Goal: Check status: Check status

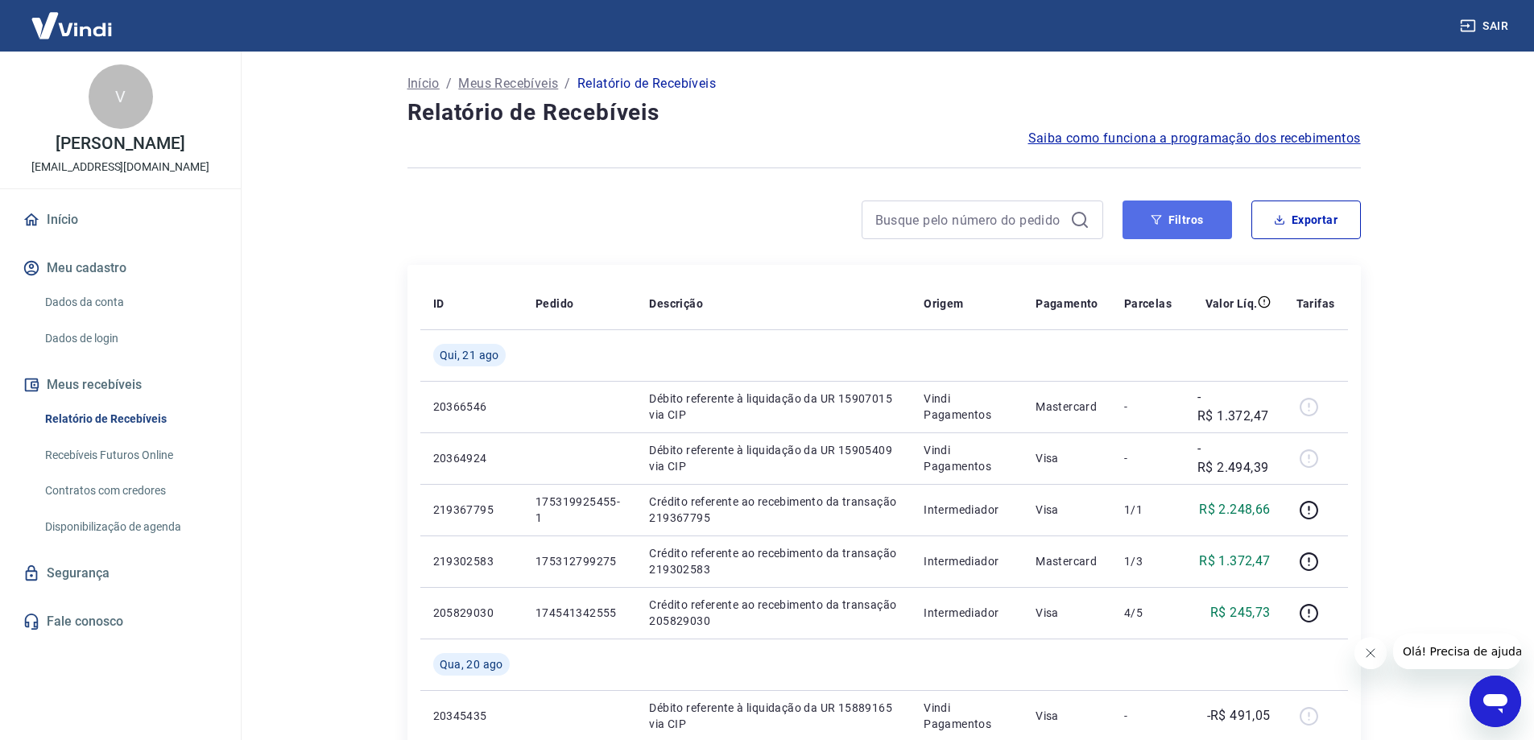
click at [1190, 216] on button "Filtros" at bounding box center [1176, 219] width 109 height 39
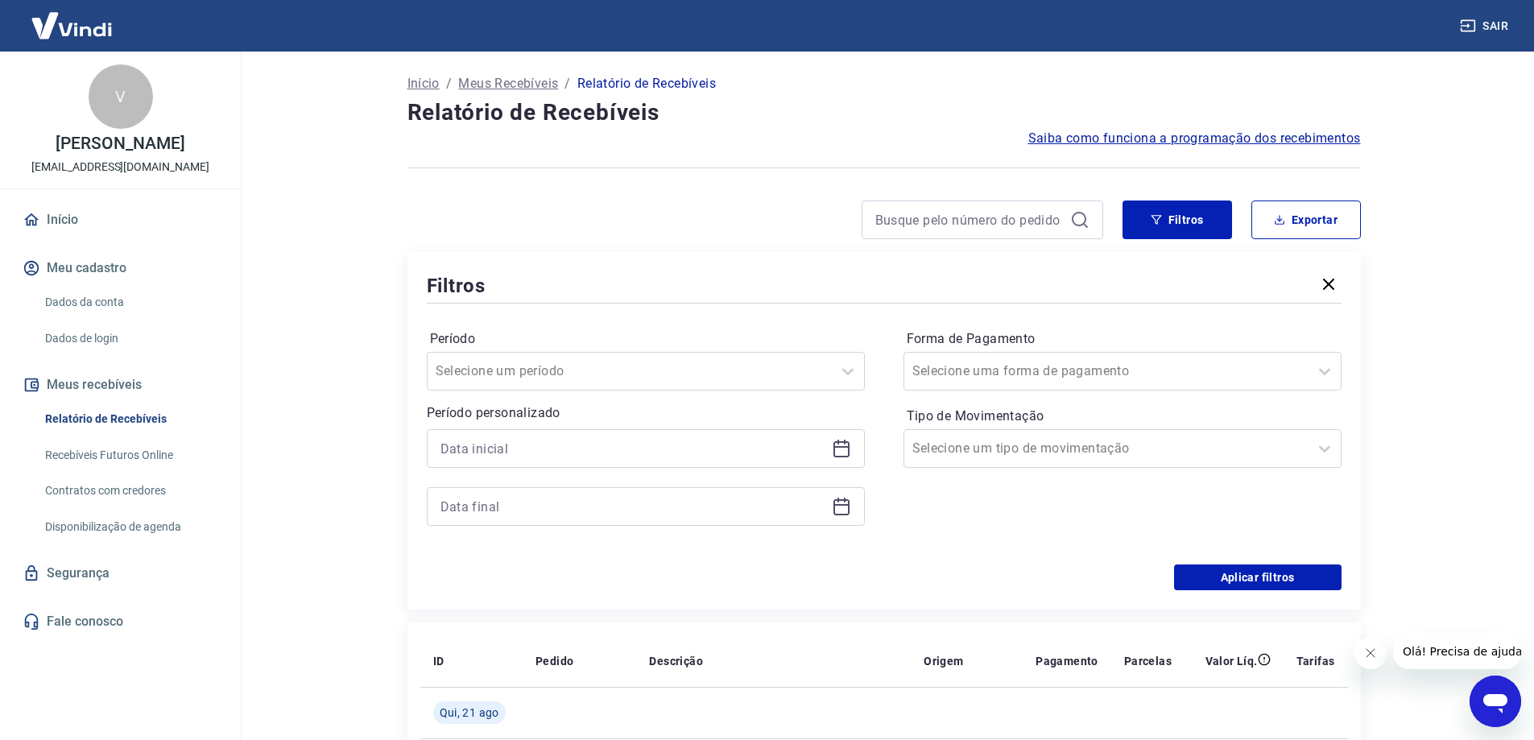
click at [845, 444] on icon at bounding box center [841, 448] width 19 height 19
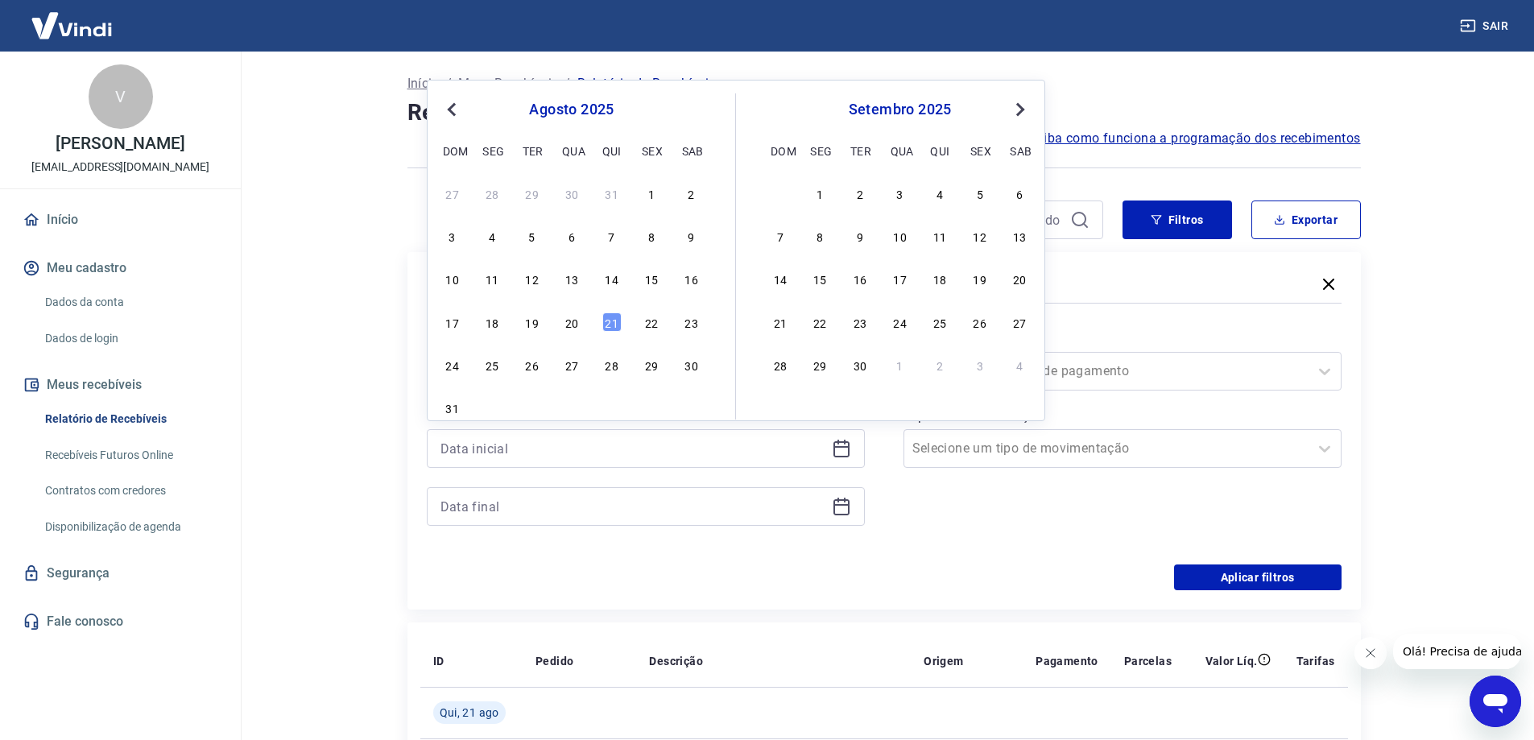
click at [453, 111] on span "Previous Month" at bounding box center [453, 109] width 0 height 19
click at [494, 237] on div "9" at bounding box center [491, 235] width 19 height 19
click at [694, 233] on div at bounding box center [755, 219] width 696 height 39
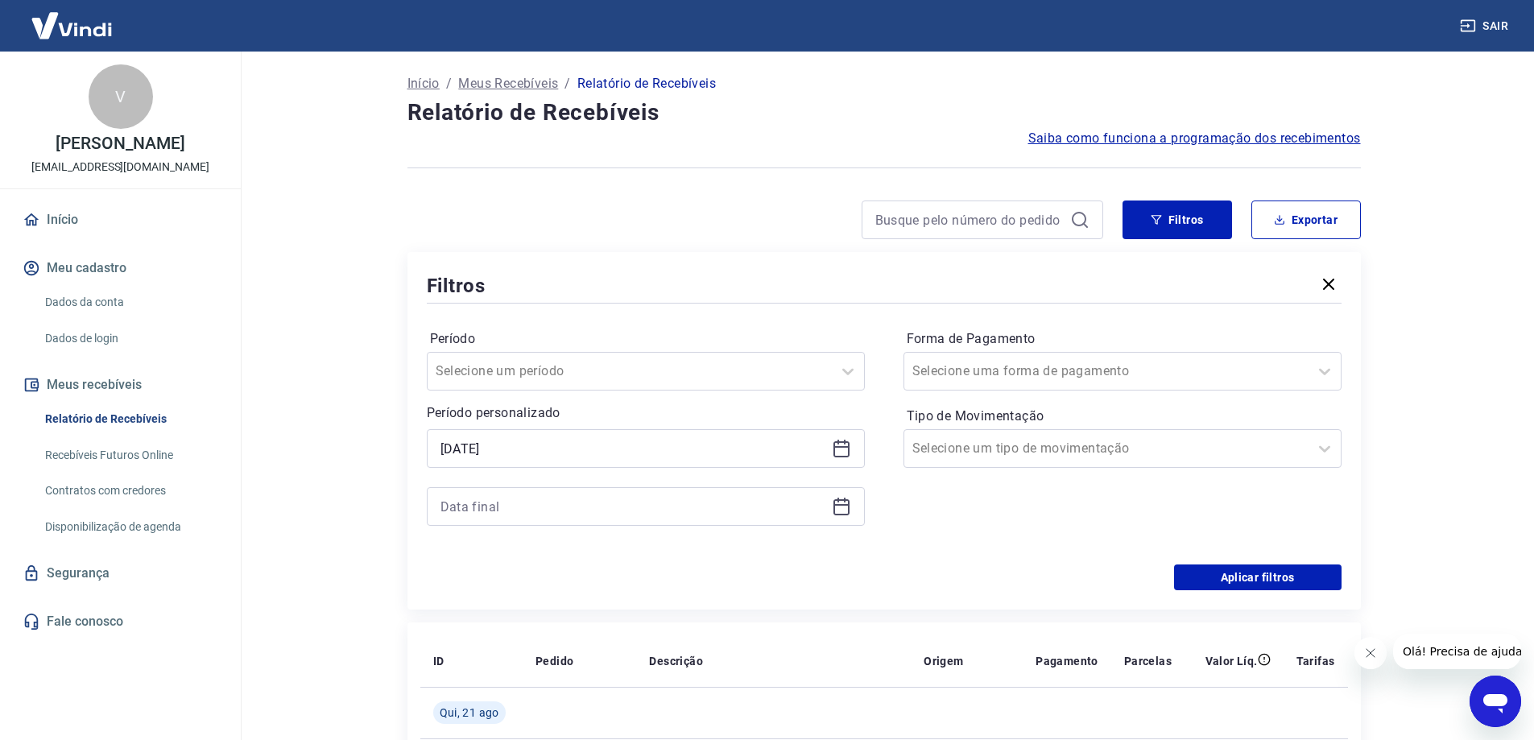
type input "[DATE]"
click at [853, 499] on div at bounding box center [646, 506] width 438 height 39
click at [844, 499] on icon at bounding box center [845, 500] width 2 height 5
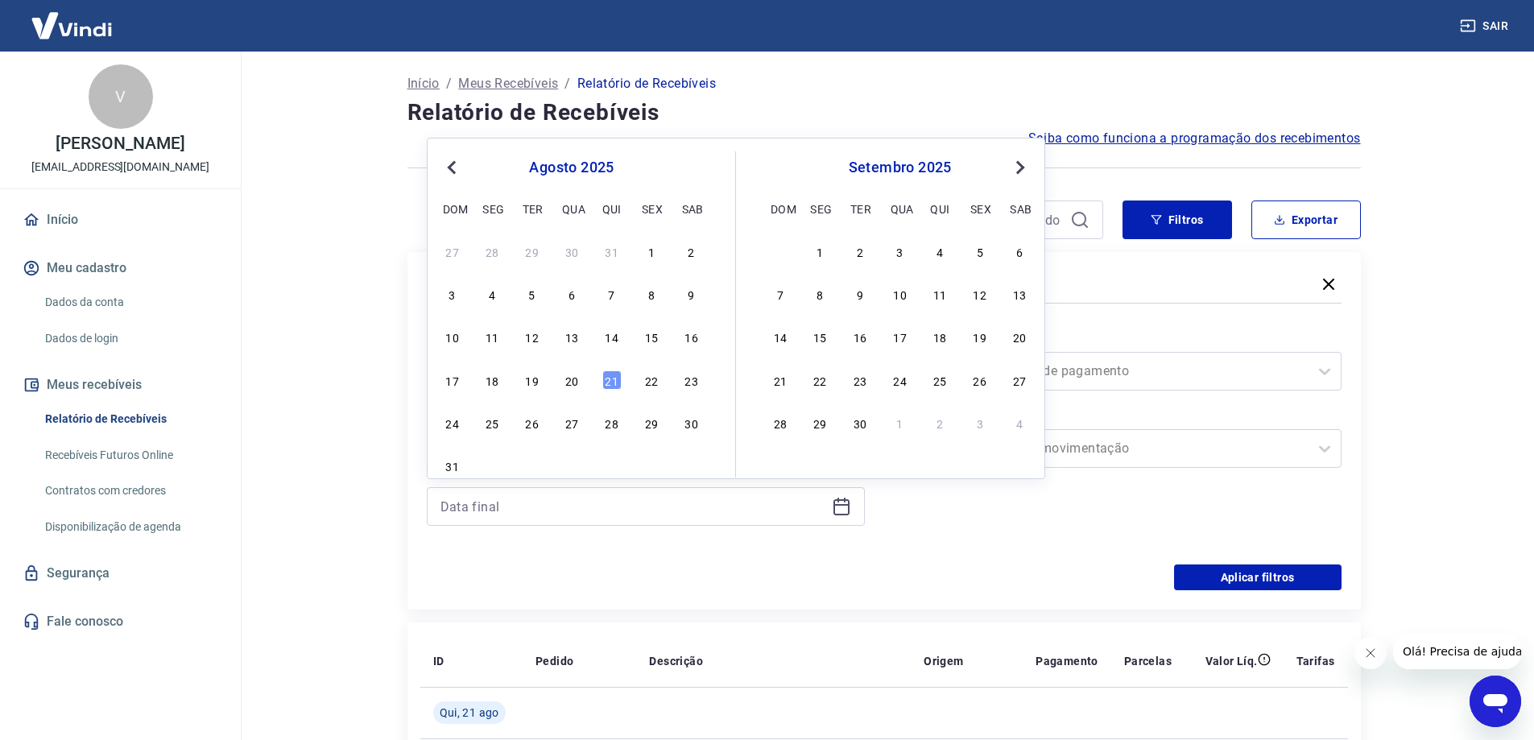
click at [453, 166] on span "Previous Month" at bounding box center [453, 167] width 0 height 19
click at [697, 299] on div "14" at bounding box center [691, 293] width 19 height 19
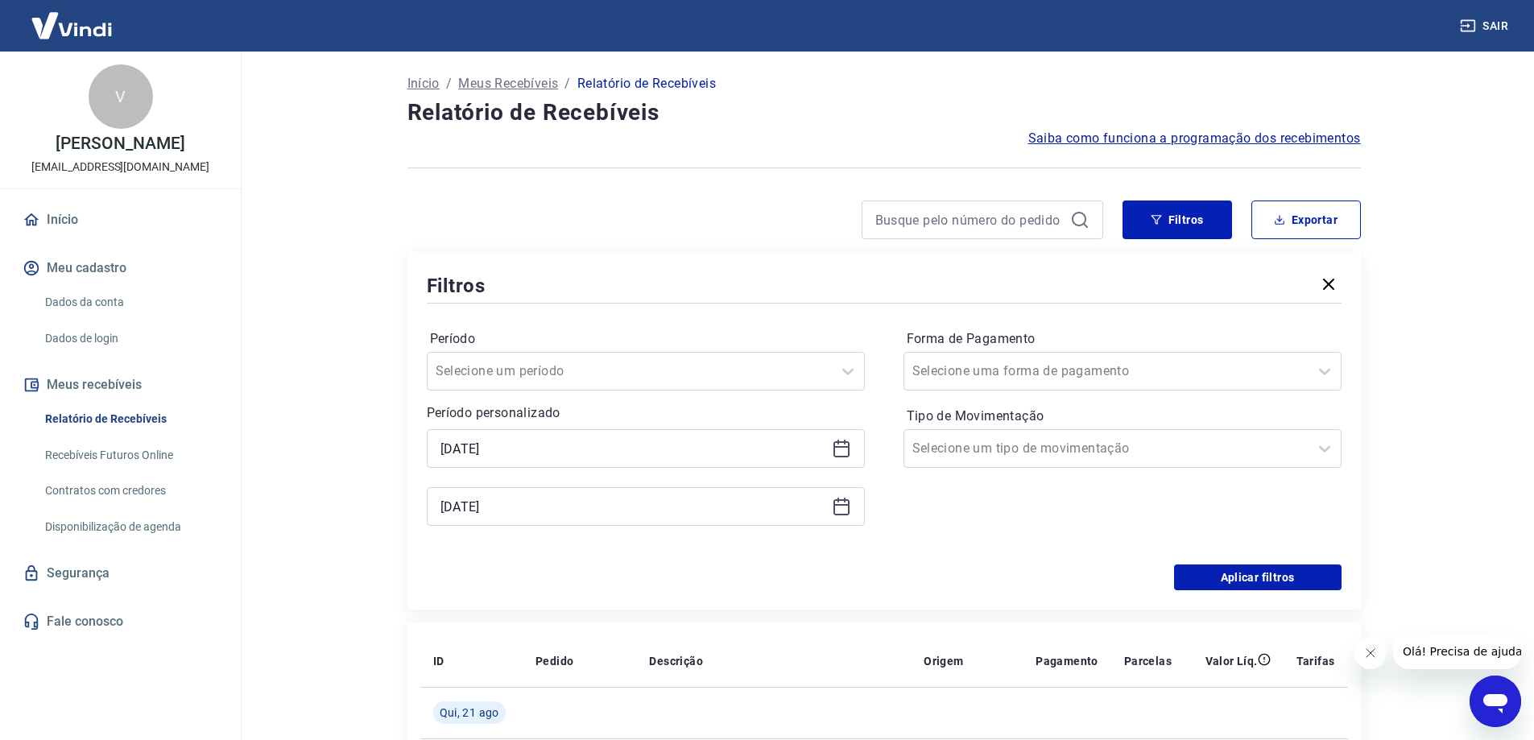
type input "[DATE]"
click at [1275, 366] on div at bounding box center [1106, 371] width 388 height 23
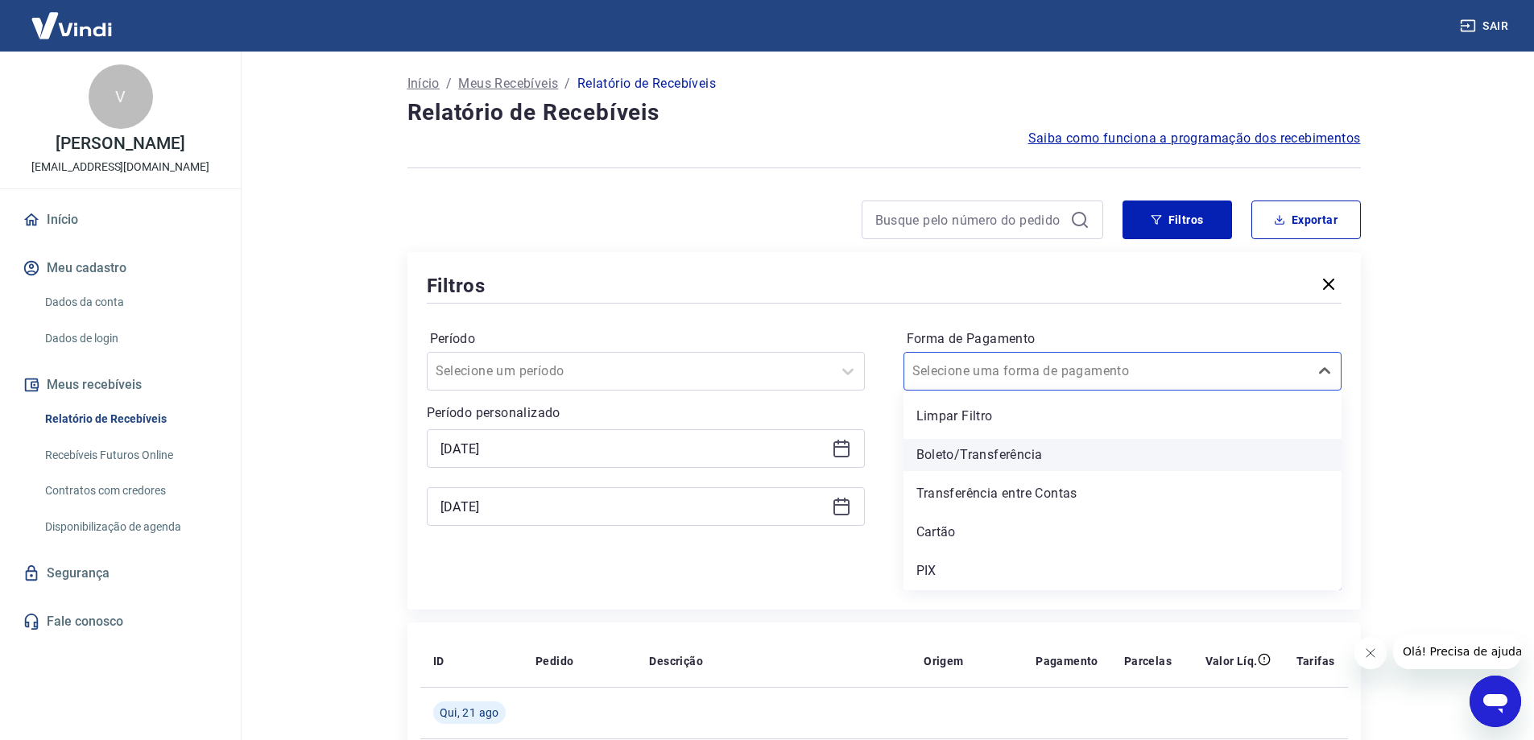
click at [987, 452] on div "Boleto/Transferência" at bounding box center [1122, 455] width 438 height 32
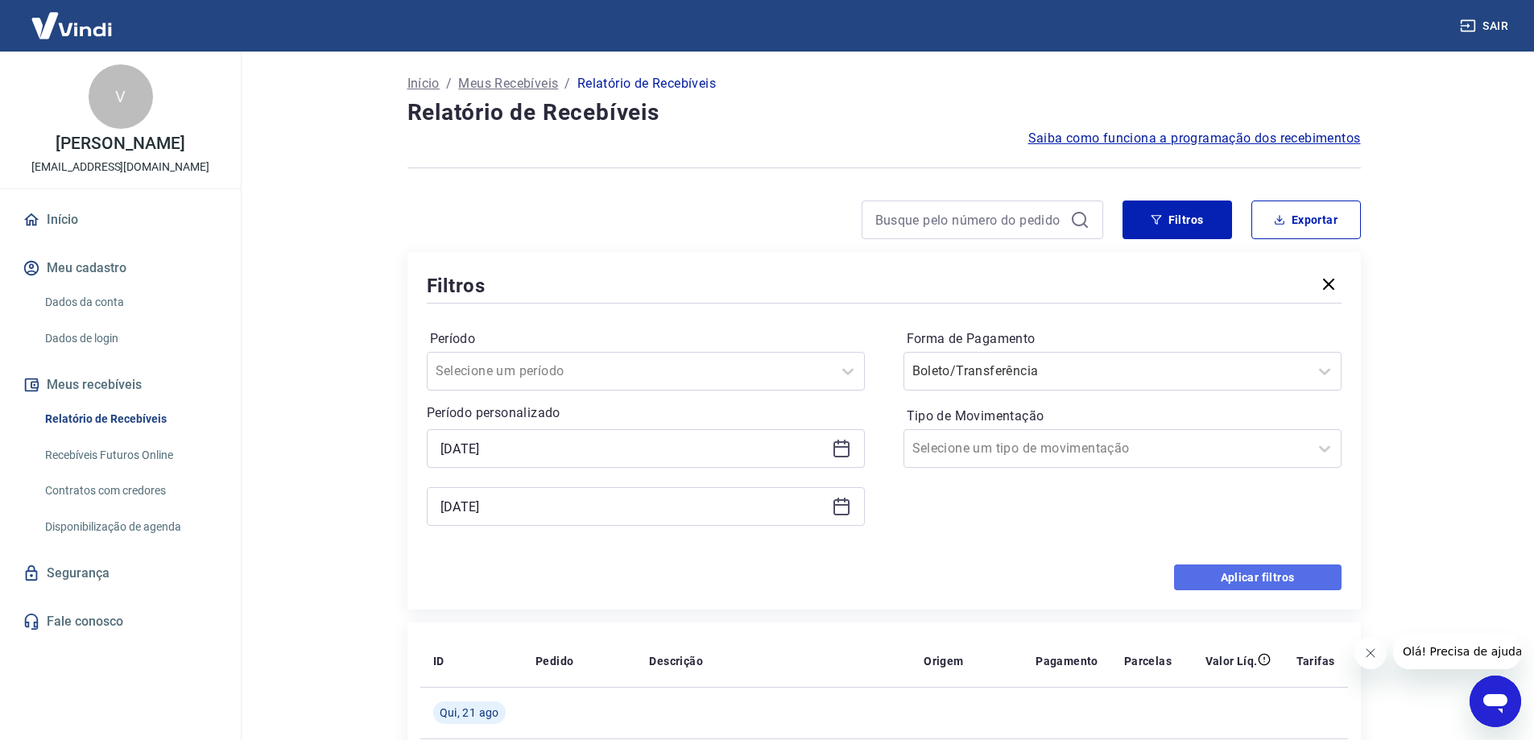
click at [1205, 574] on button "Aplicar filtros" at bounding box center [1257, 577] width 167 height 26
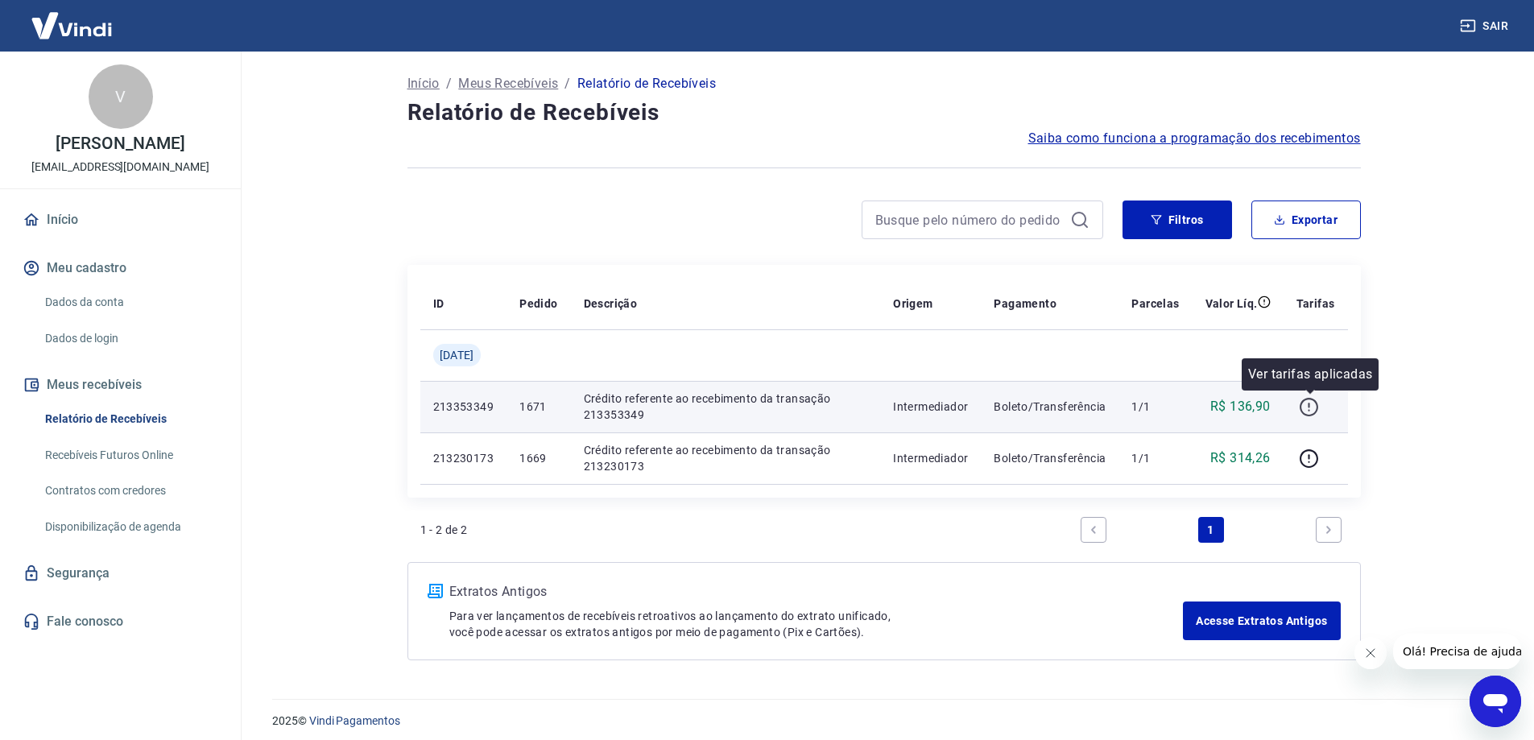
click at [1305, 403] on icon "button" at bounding box center [1309, 407] width 20 height 20
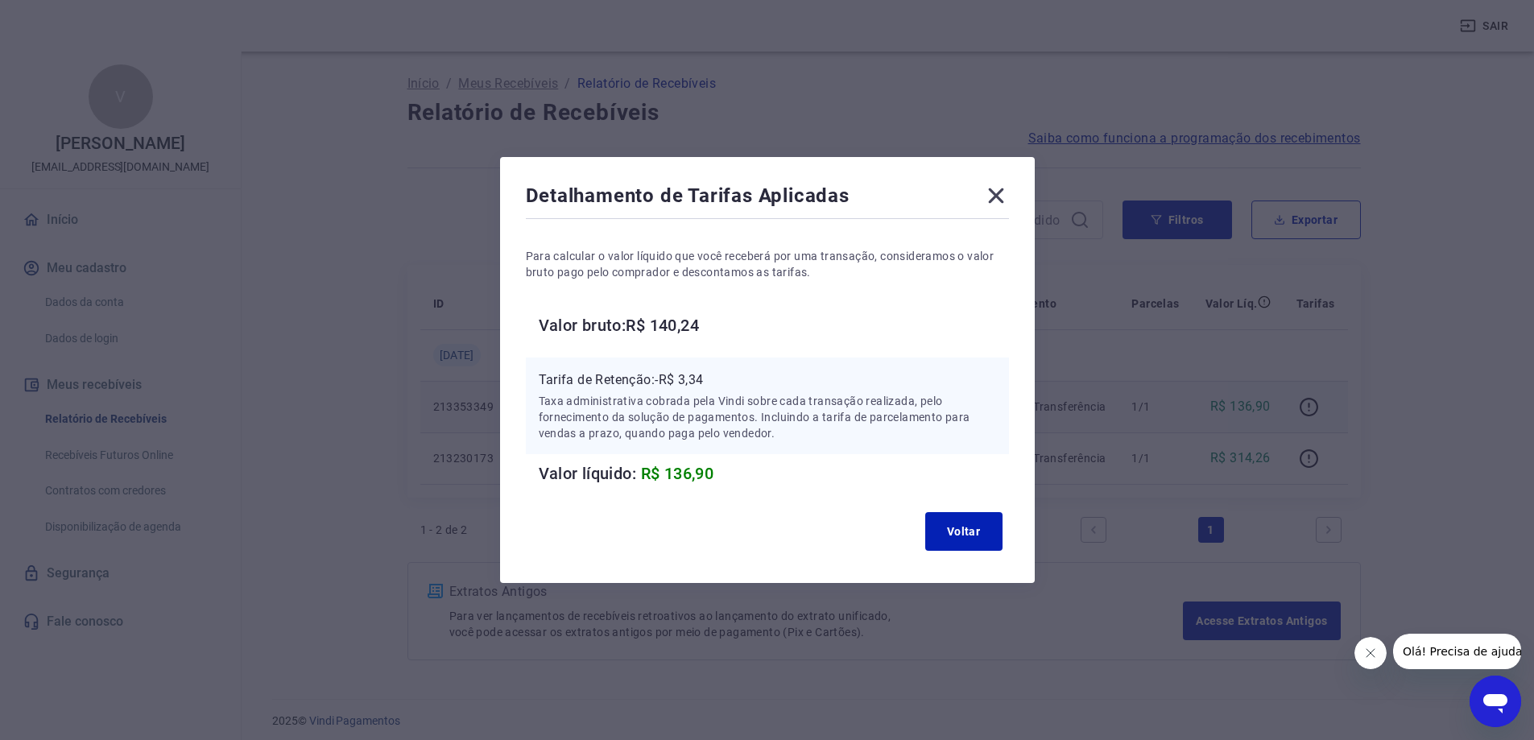
click at [997, 191] on icon at bounding box center [995, 195] width 15 height 15
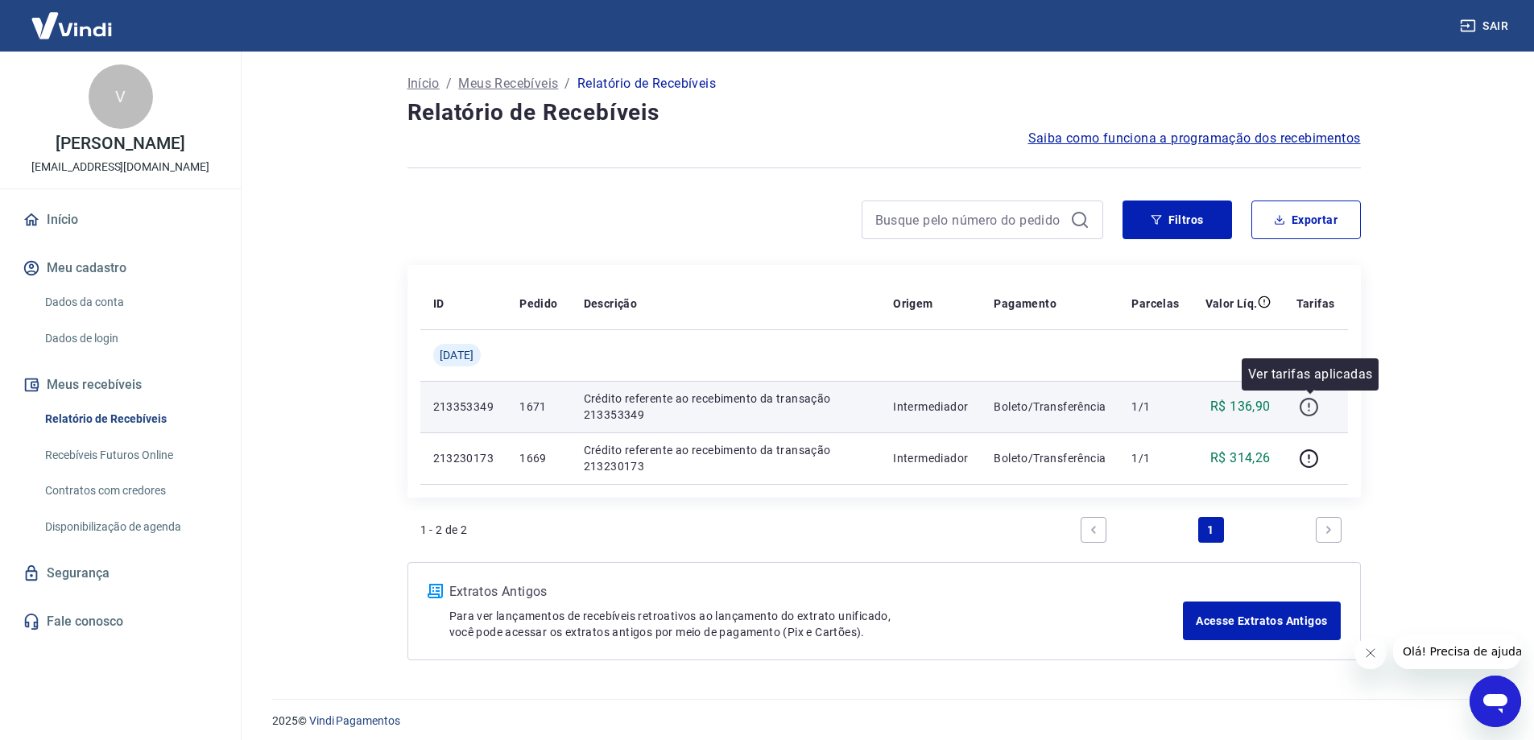
click at [1317, 403] on icon "button" at bounding box center [1308, 407] width 19 height 19
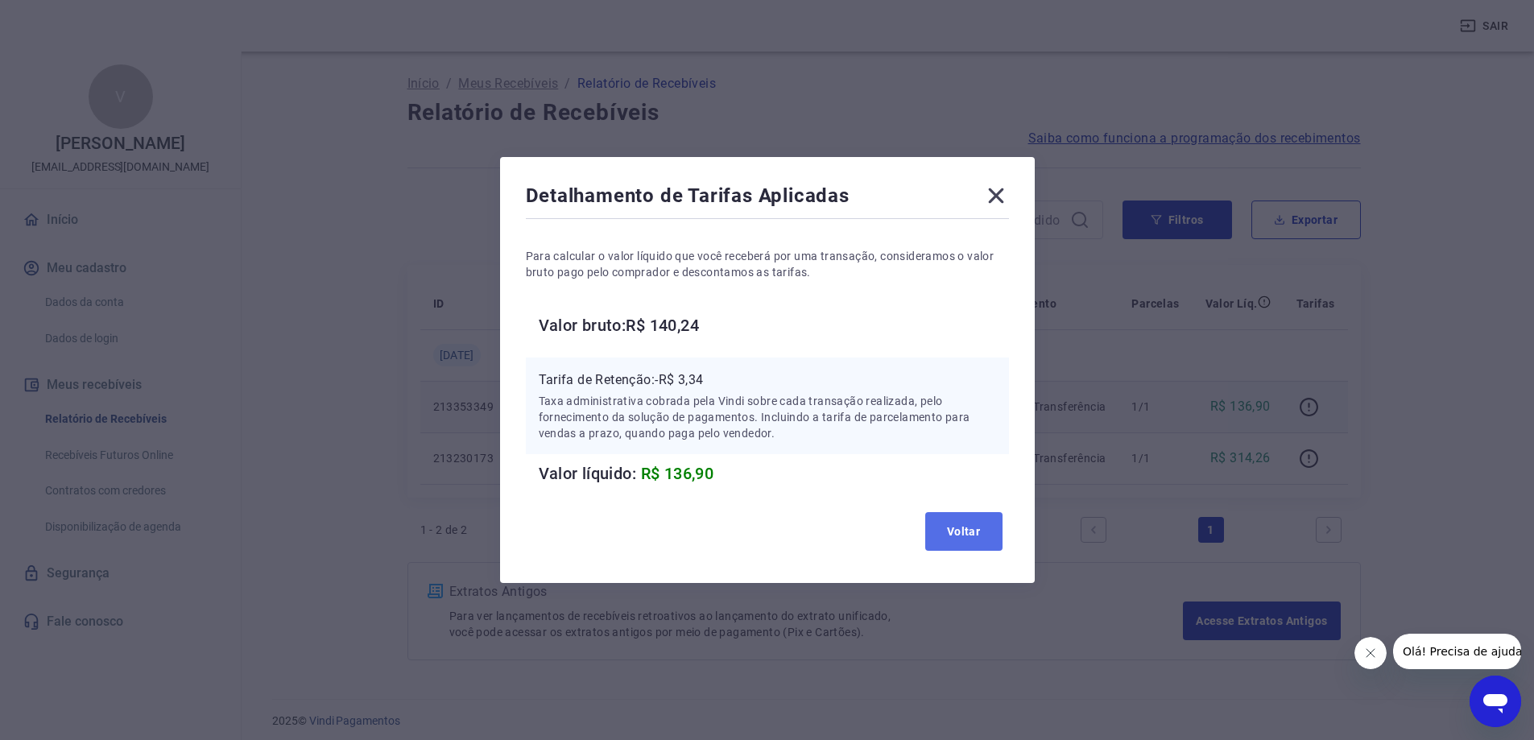
click at [974, 542] on button "Voltar" at bounding box center [963, 531] width 77 height 39
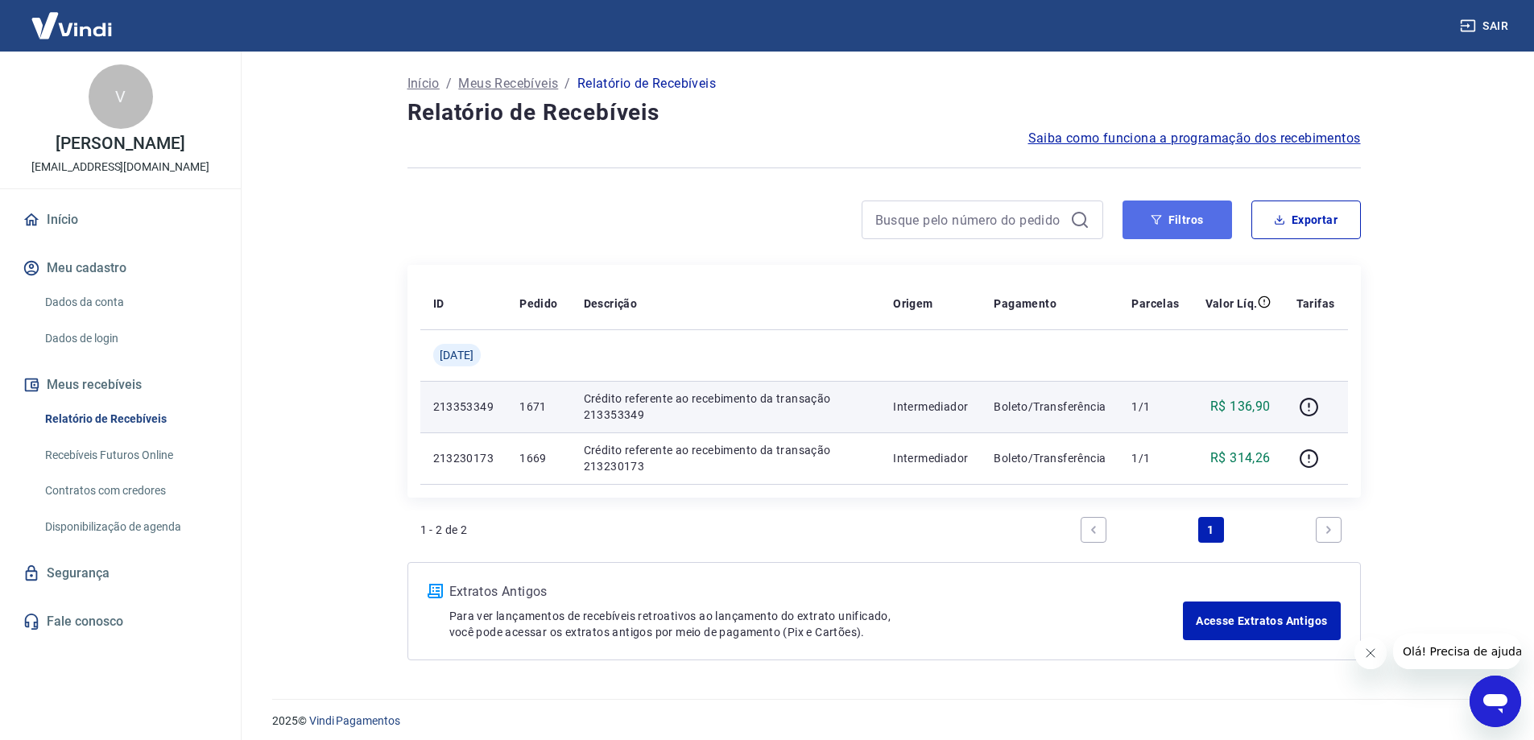
click at [1143, 217] on button "Filtros" at bounding box center [1176, 219] width 109 height 39
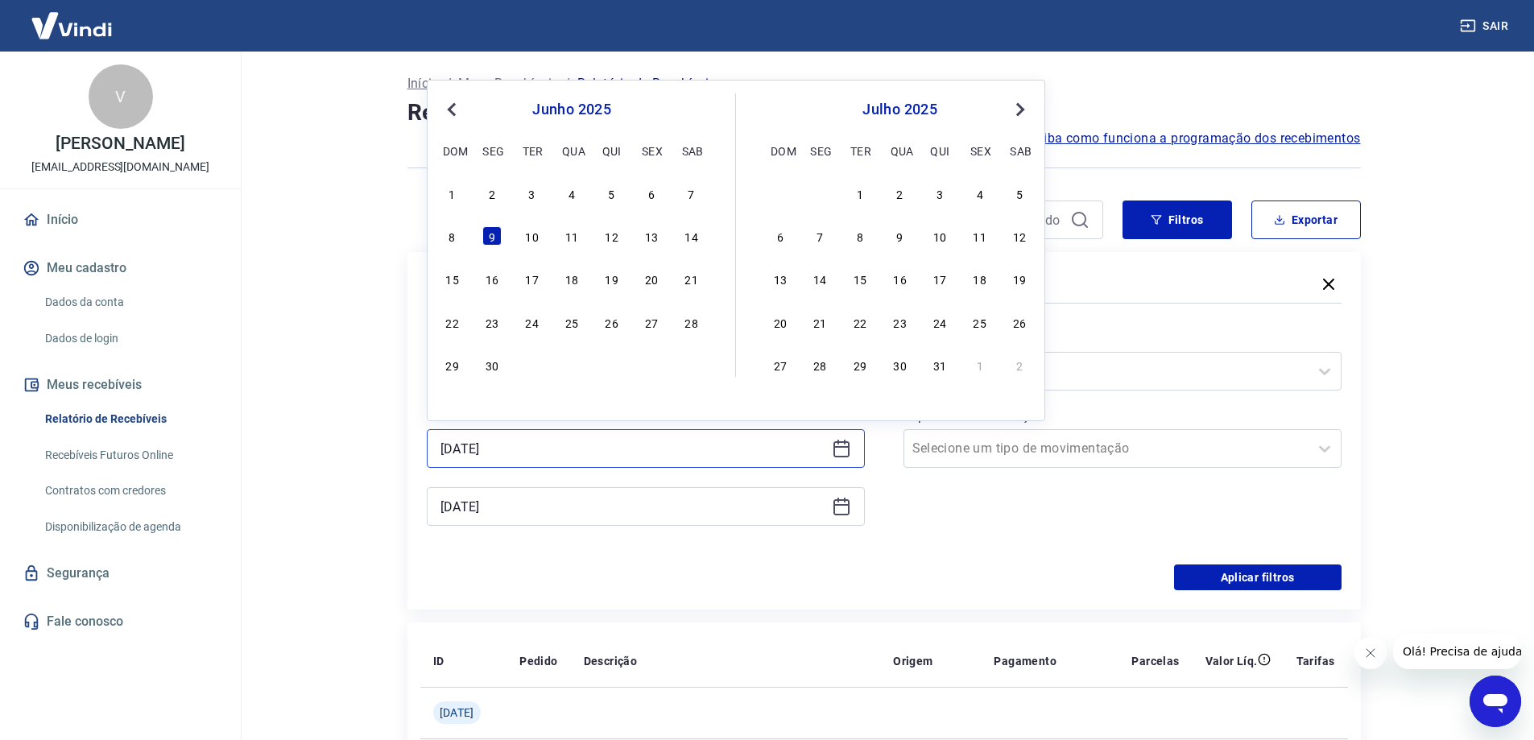
click at [608, 444] on input "[DATE]" at bounding box center [632, 448] width 385 height 24
click at [500, 364] on div "30" at bounding box center [491, 364] width 19 height 19
type input "[DATE]"
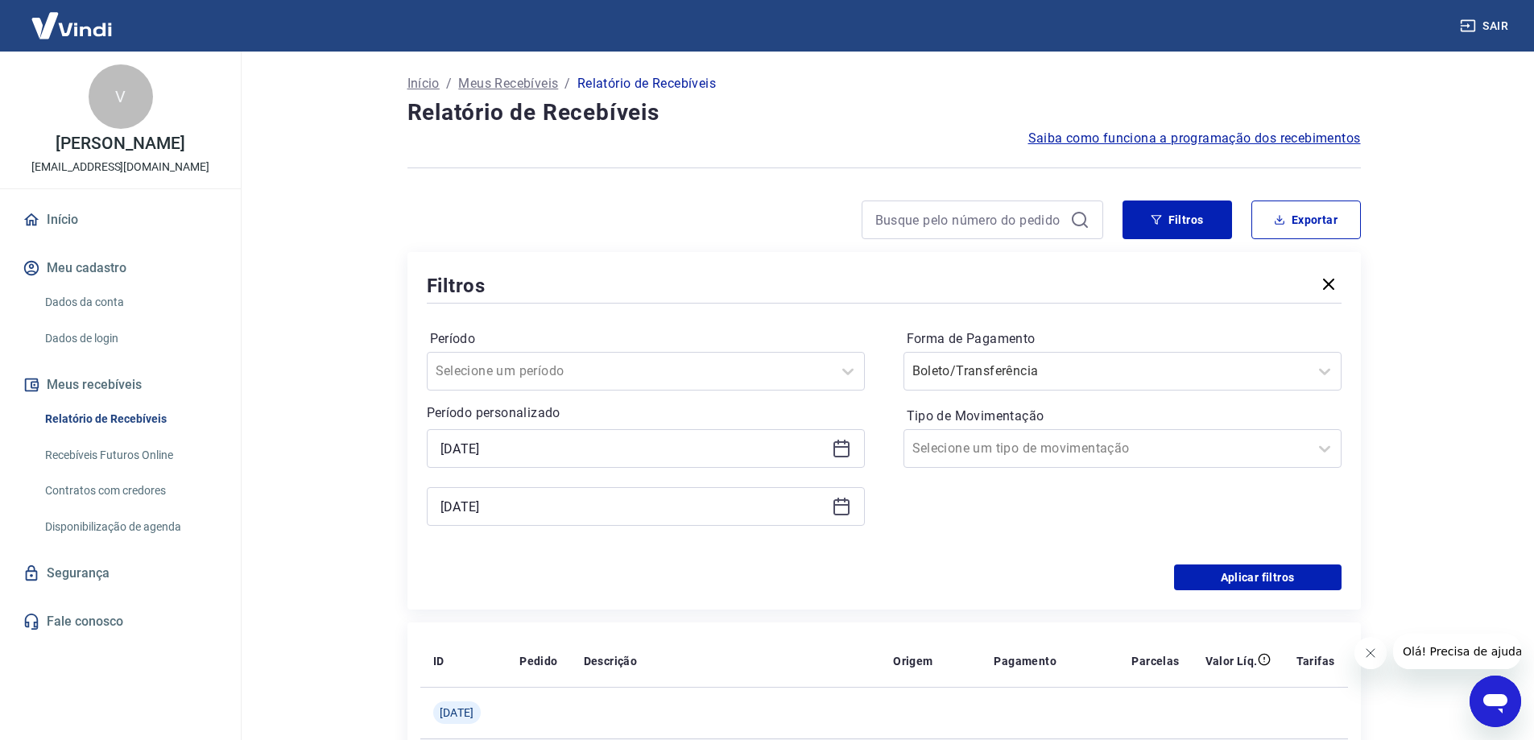
click at [835, 510] on icon at bounding box center [841, 506] width 19 height 19
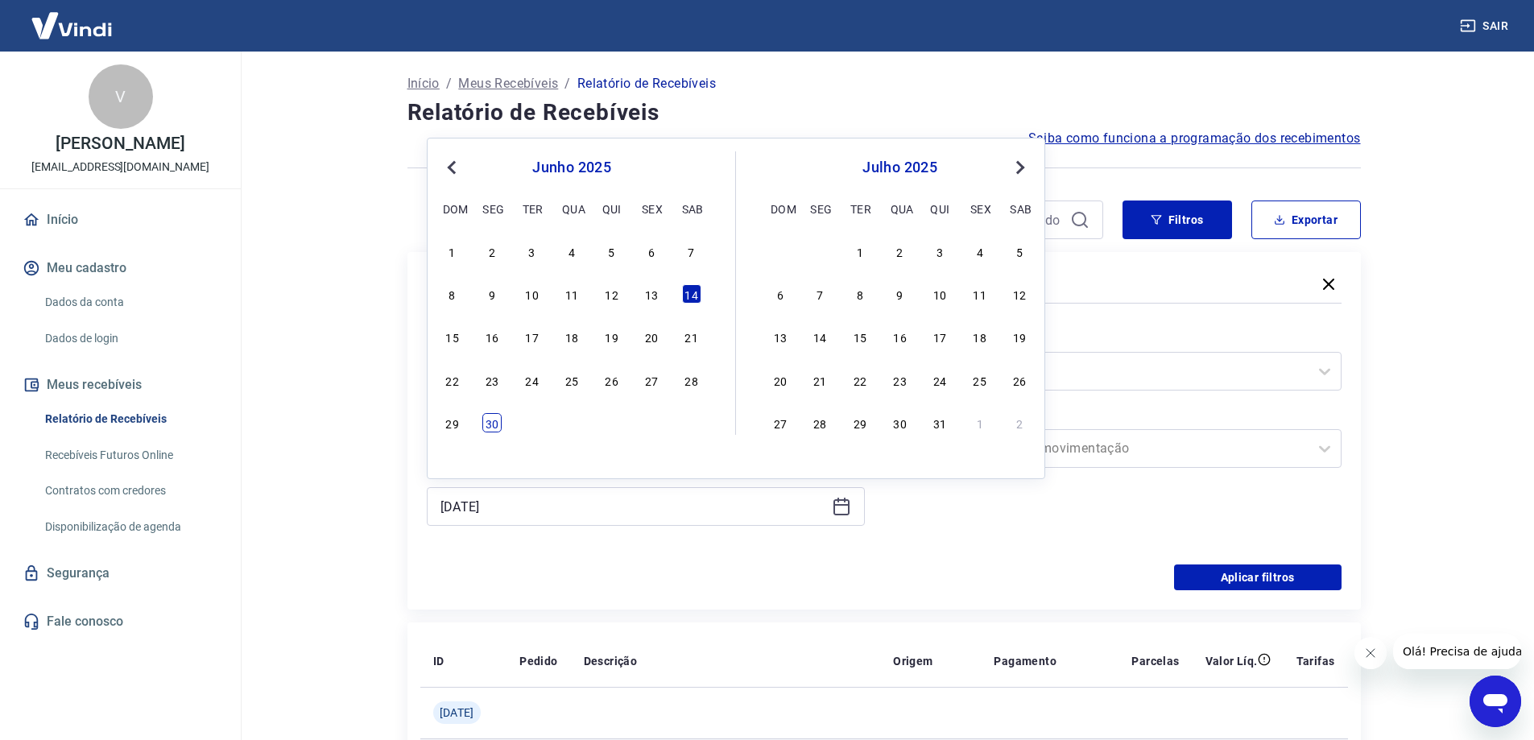
click at [489, 421] on div "30" at bounding box center [491, 422] width 19 height 19
type input "[DATE]"
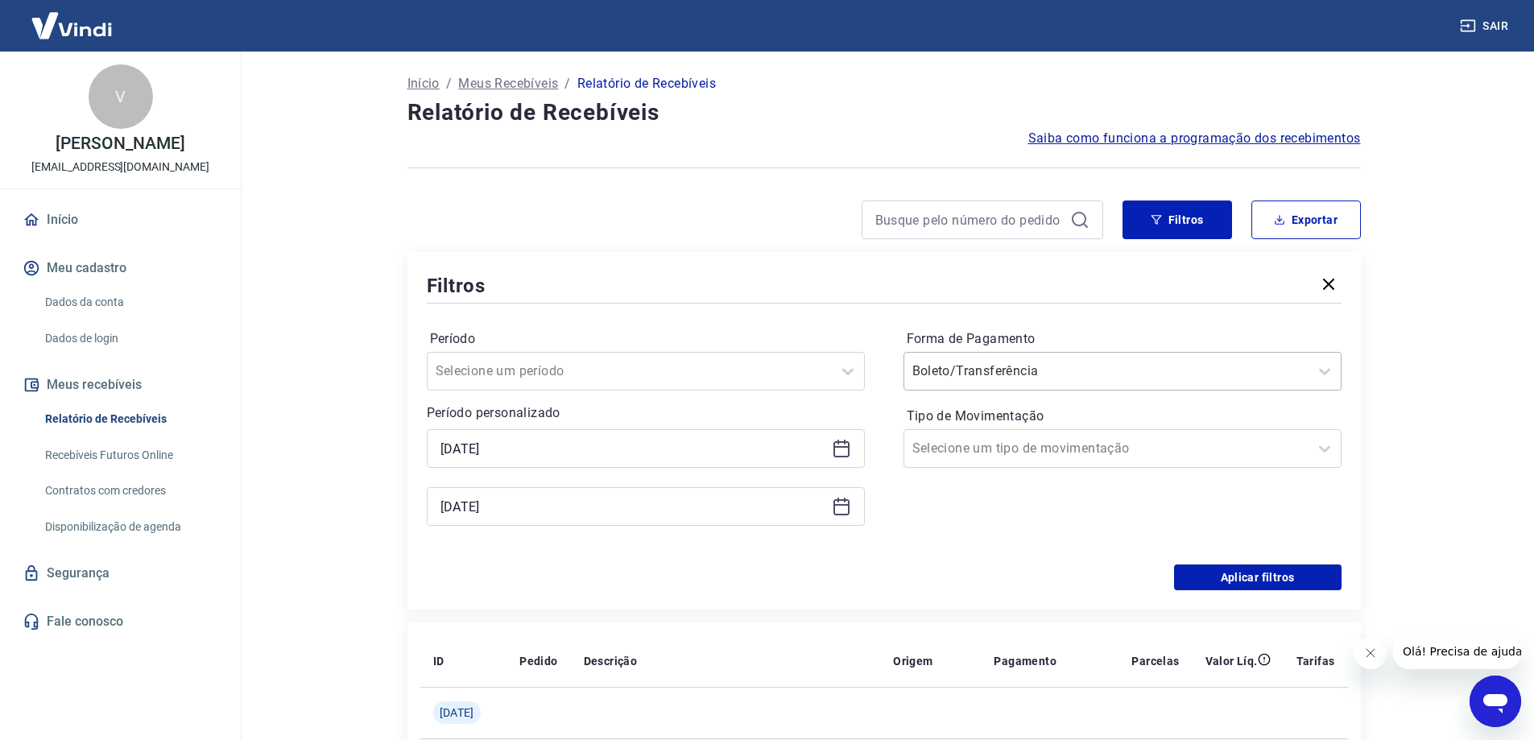
click at [1167, 379] on div at bounding box center [1106, 371] width 388 height 23
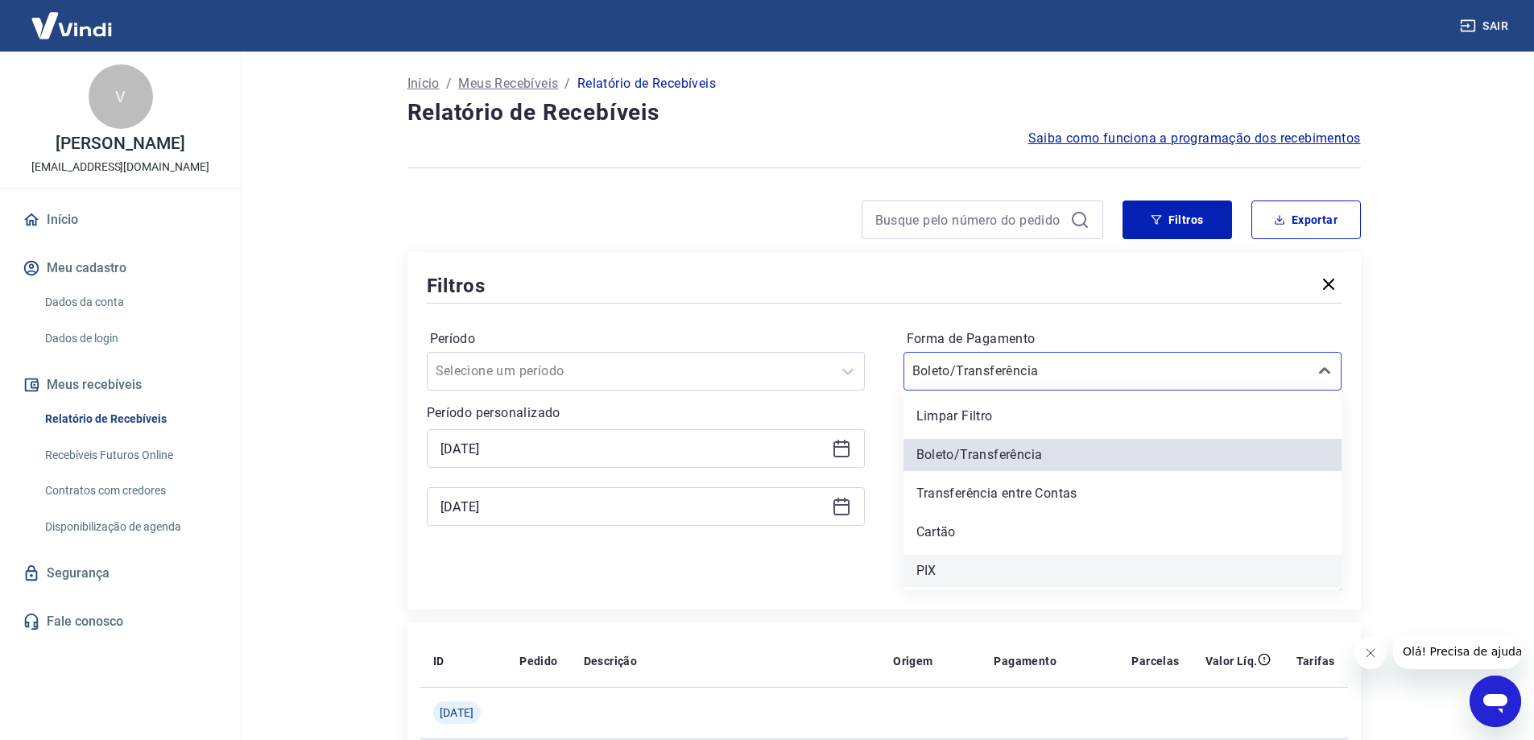
click at [961, 563] on div "PIX" at bounding box center [1122, 571] width 438 height 32
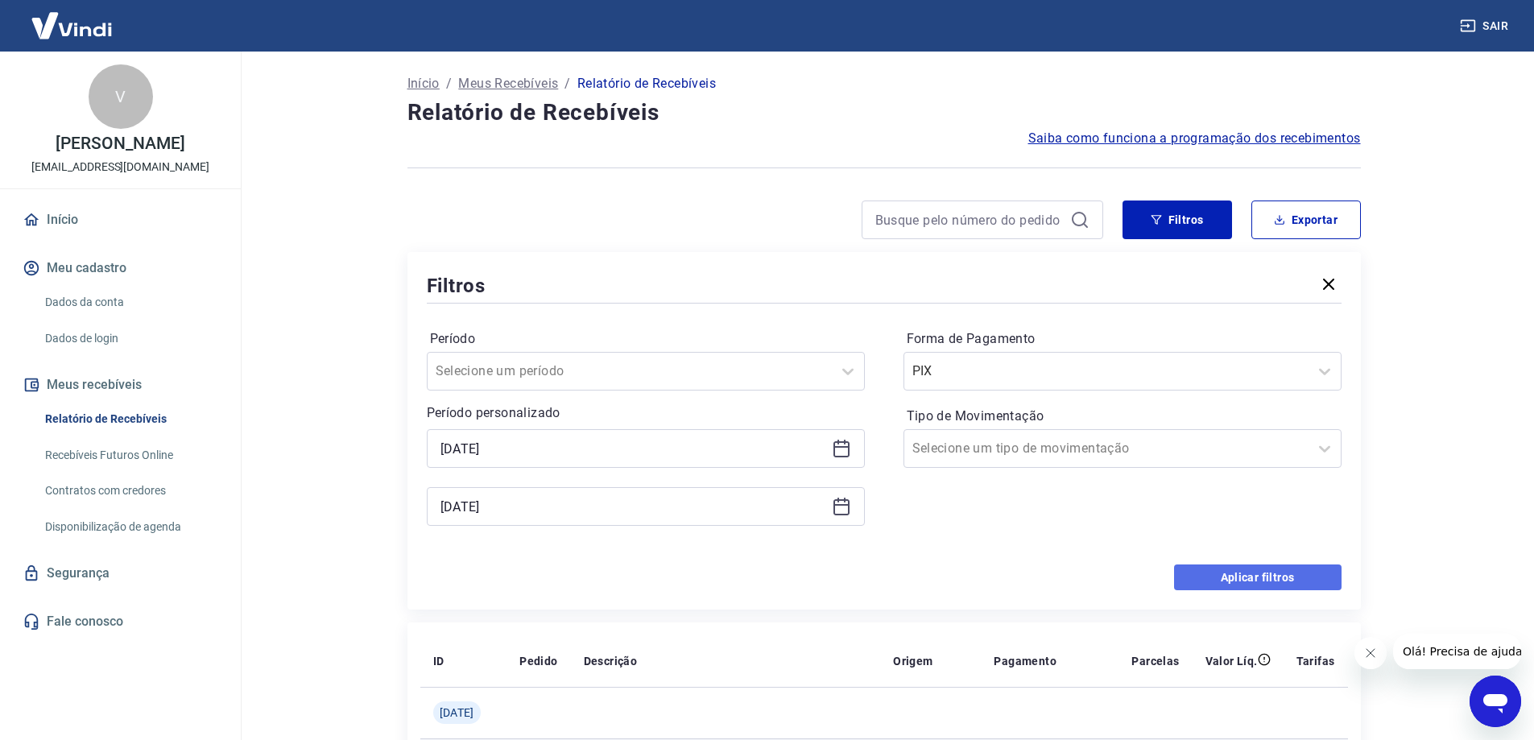
click at [1208, 569] on button "Aplicar filtros" at bounding box center [1257, 577] width 167 height 26
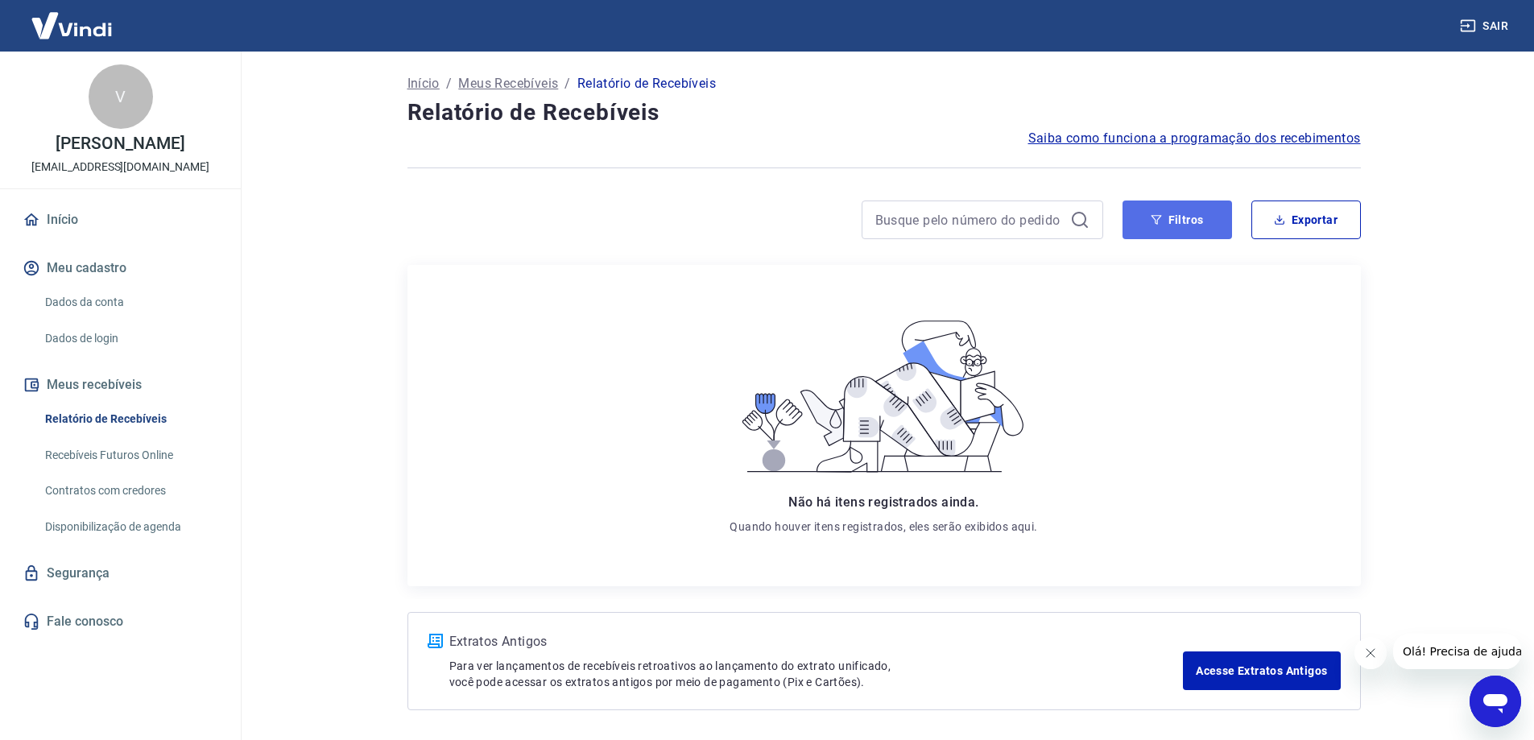
click at [1212, 216] on button "Filtros" at bounding box center [1176, 219] width 109 height 39
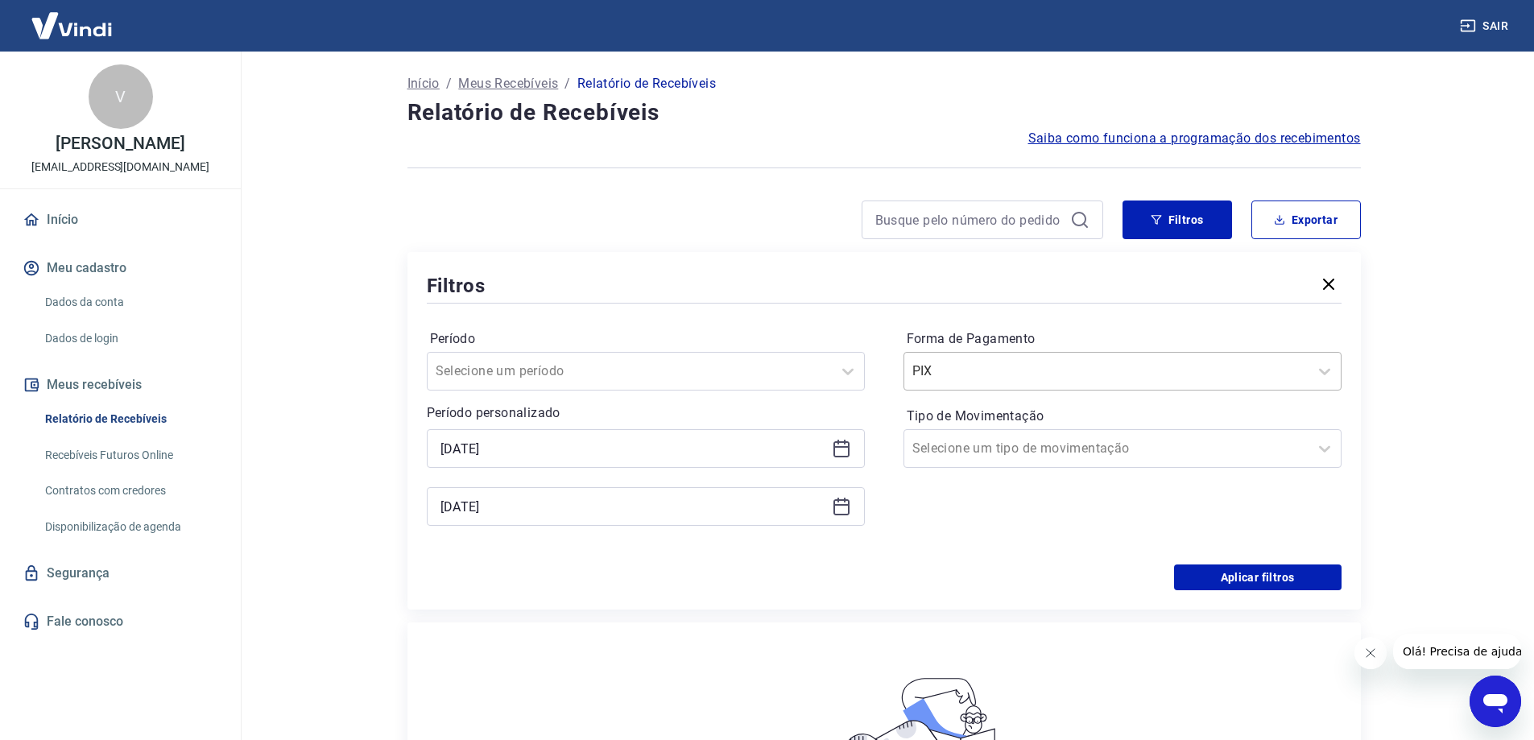
click at [1140, 356] on div "PIX" at bounding box center [1122, 371] width 438 height 39
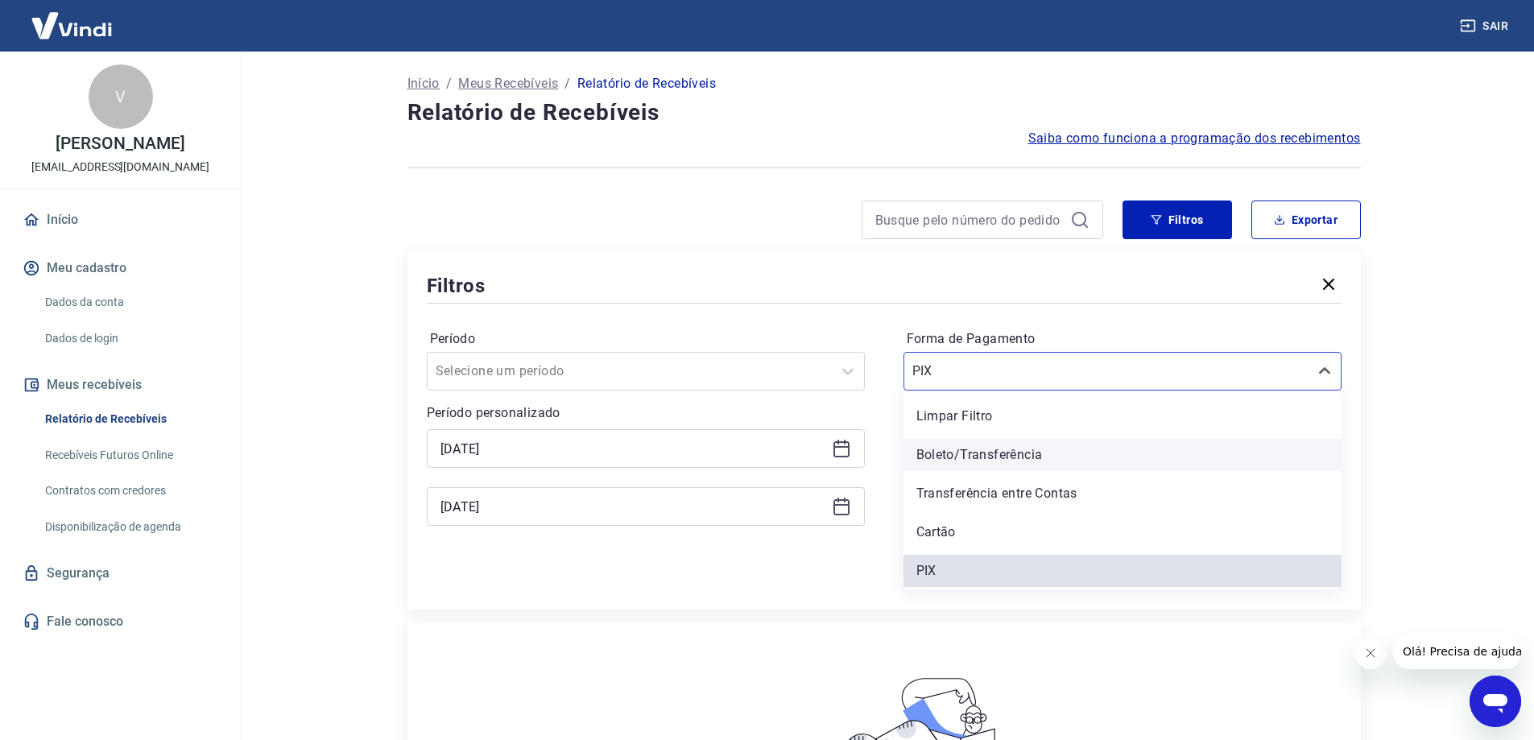
click at [974, 452] on div "Boleto/Transferência" at bounding box center [1122, 455] width 438 height 32
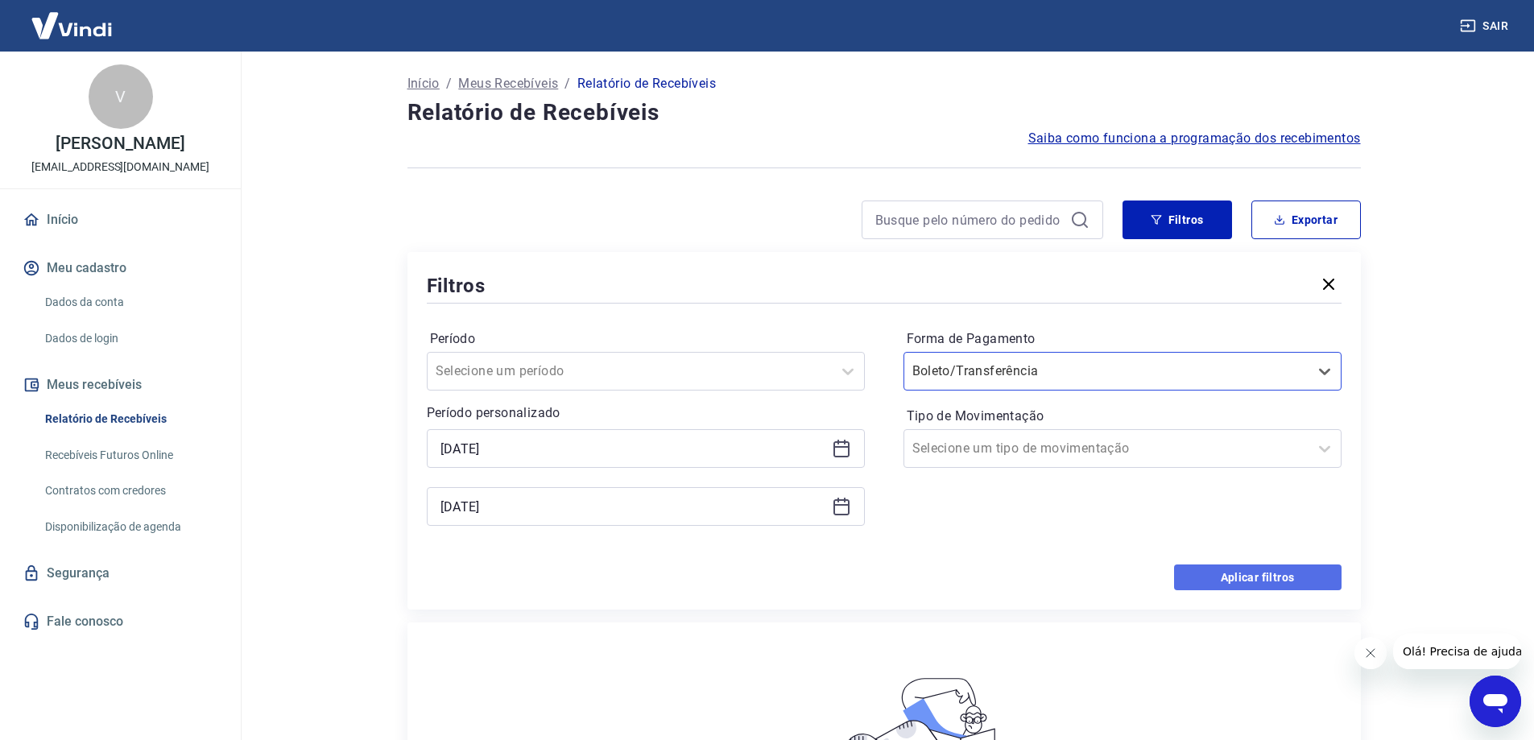
click at [1235, 573] on button "Aplicar filtros" at bounding box center [1257, 577] width 167 height 26
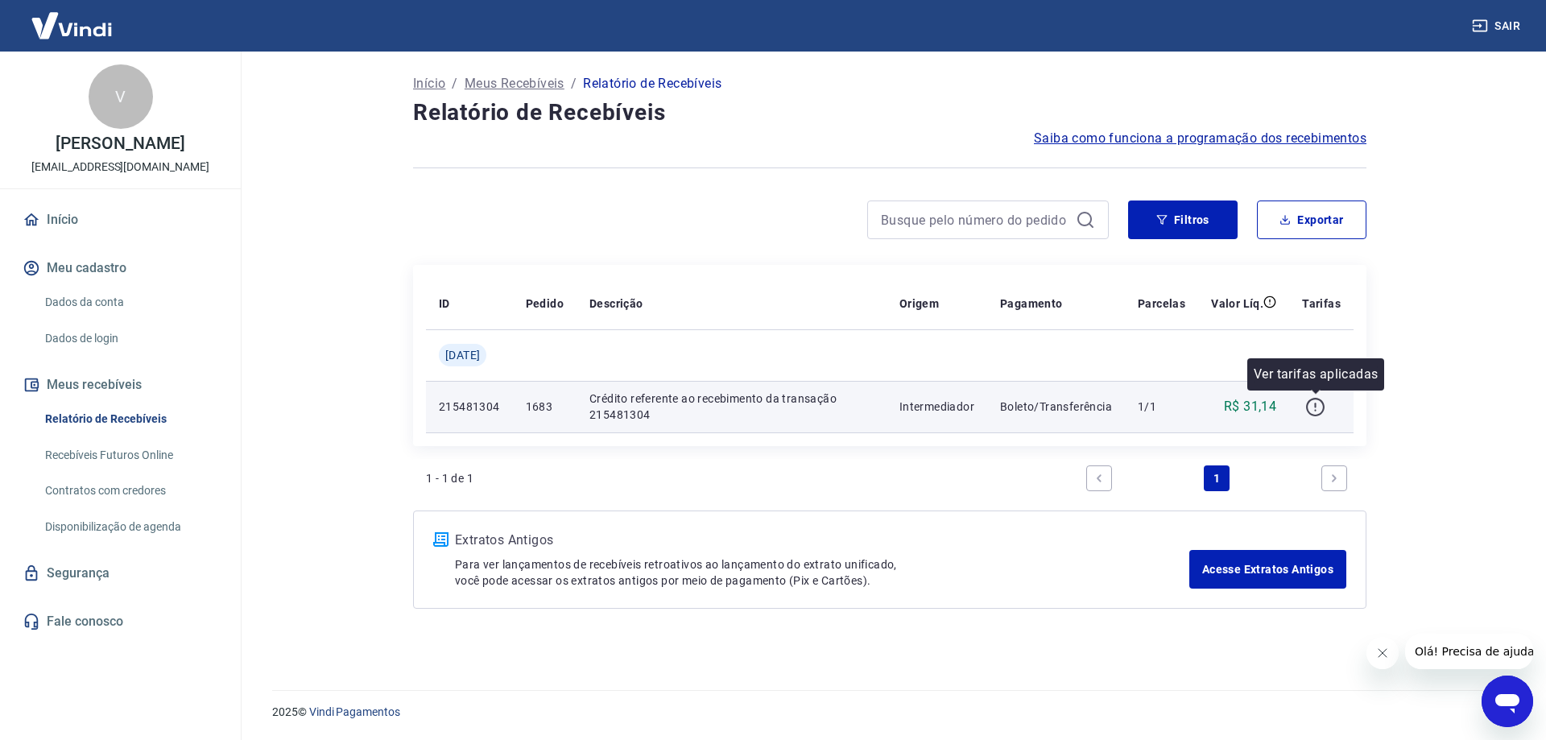
click at [1317, 410] on icon "button" at bounding box center [1315, 407] width 20 height 20
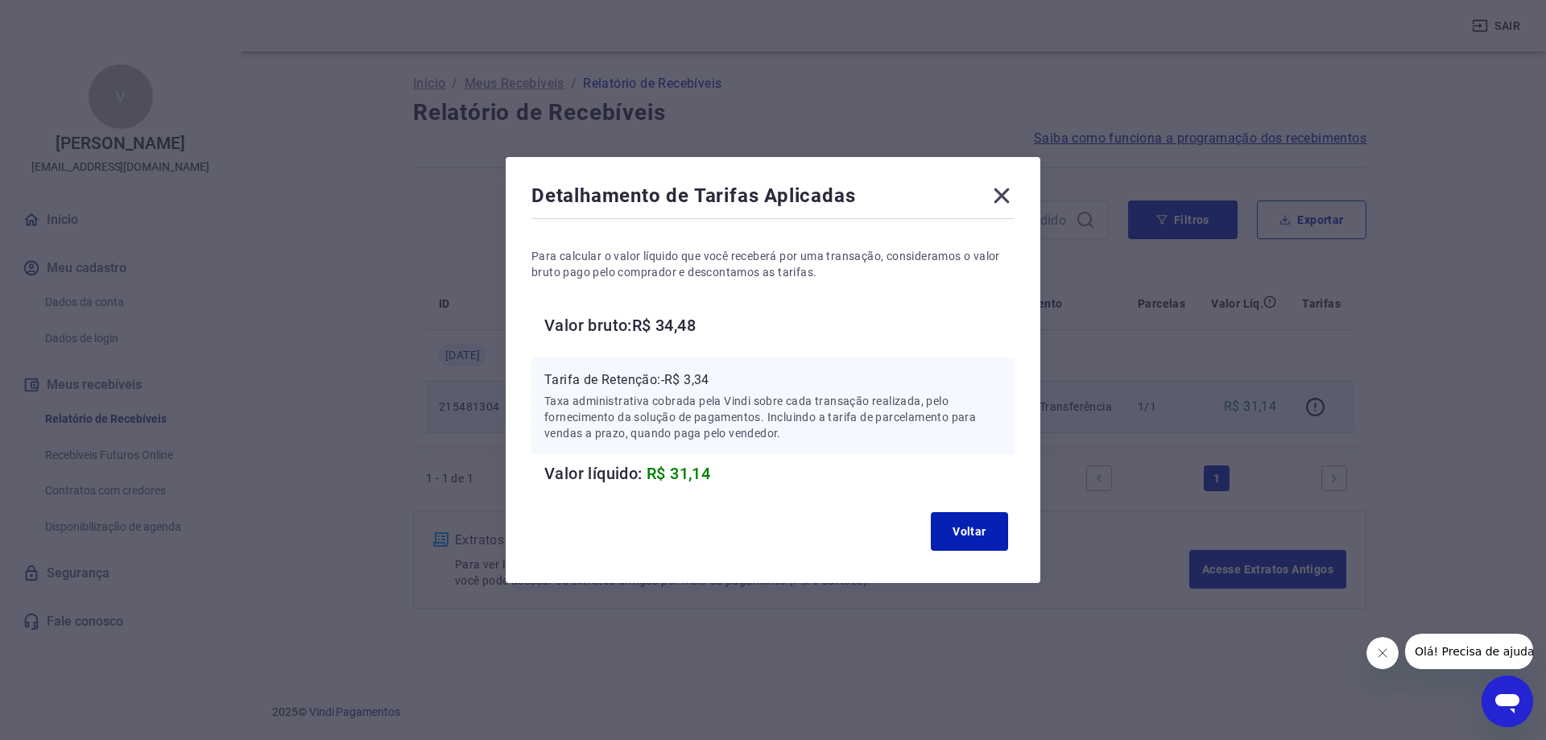
click at [999, 196] on icon at bounding box center [1001, 195] width 15 height 15
